Goal: Find specific page/section: Find specific page/section

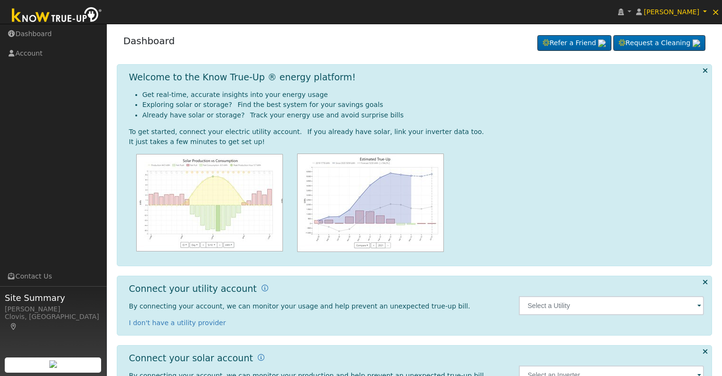
scroll to position [43, 0]
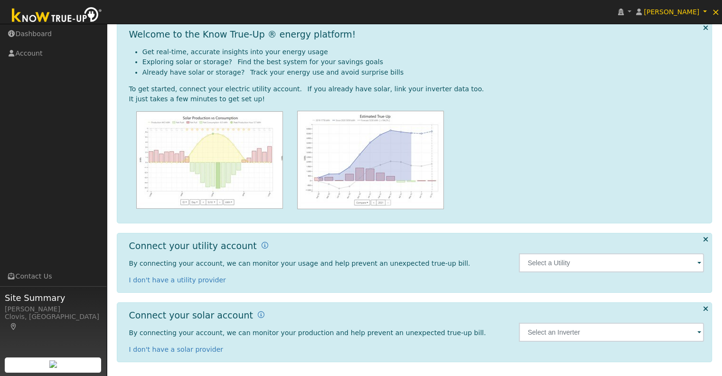
click at [700, 262] on span at bounding box center [699, 263] width 4 height 11
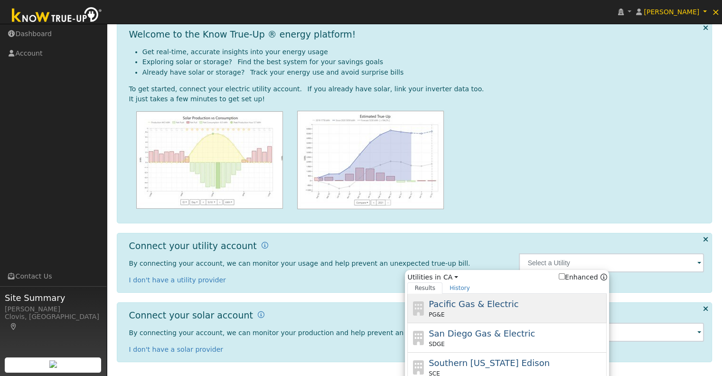
click at [498, 313] on div "PG&E" at bounding box center [517, 314] width 176 height 9
type input "PG&E"
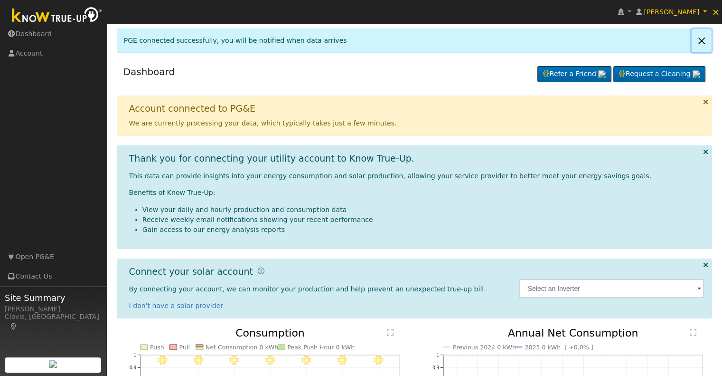
click at [705, 41] on link at bounding box center [702, 40] width 20 height 23
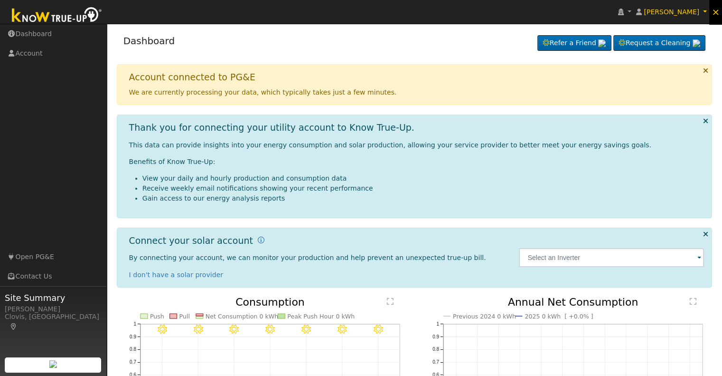
click at [715, 14] on span "×" at bounding box center [716, 11] width 8 height 11
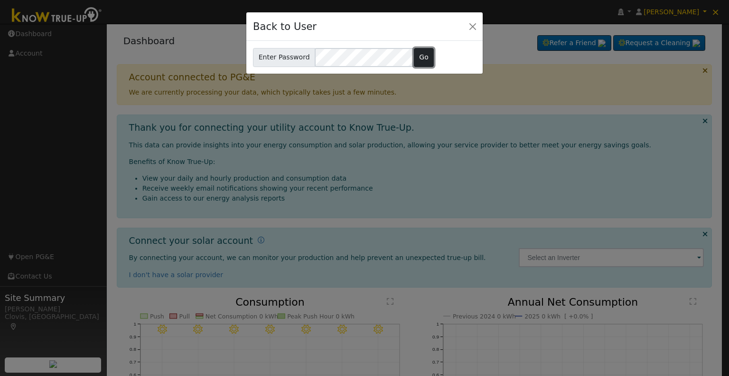
click at [420, 56] on button "Go" at bounding box center [424, 57] width 20 height 19
